Goal: Task Accomplishment & Management: Complete application form

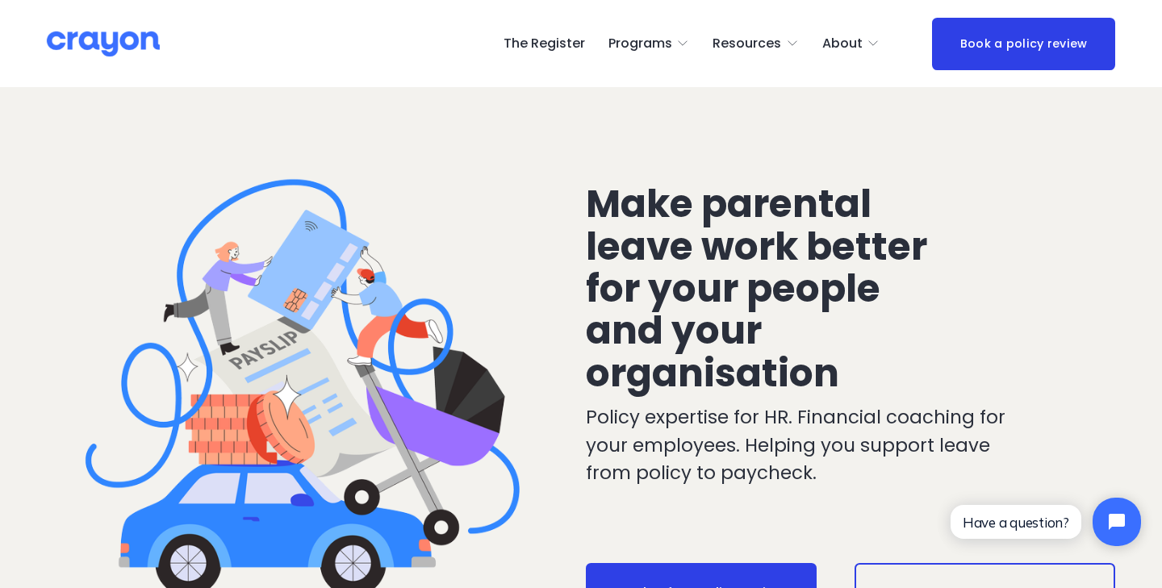
click at [536, 45] on link "The Register" at bounding box center [543, 44] width 81 height 26
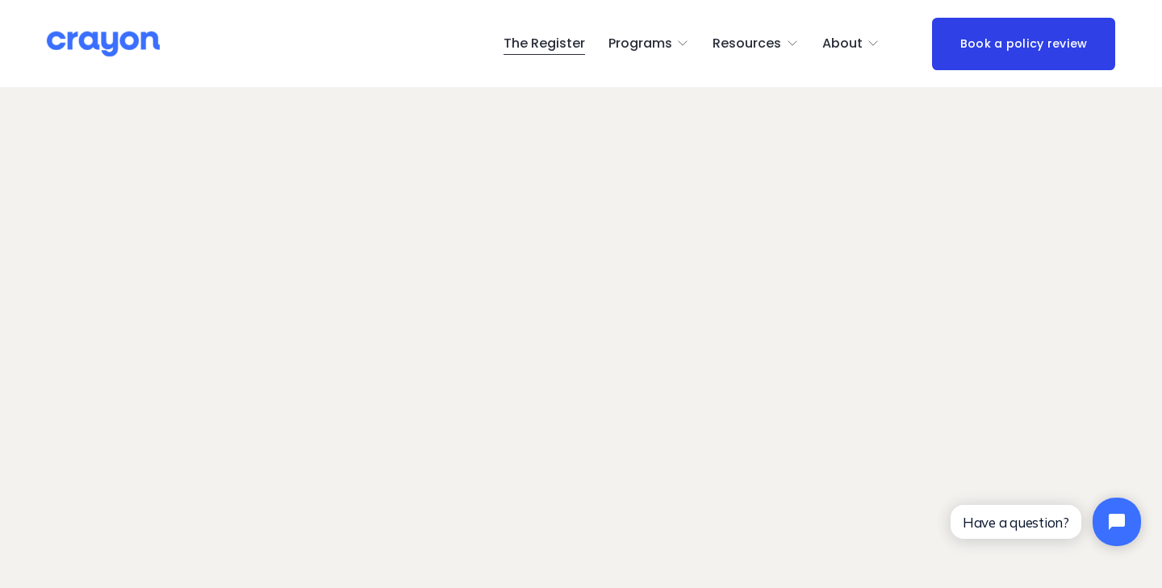
click at [558, 52] on link "The Register" at bounding box center [543, 44] width 81 height 26
click at [534, 43] on link "The Register" at bounding box center [543, 44] width 81 height 26
